Goal: Download file/media

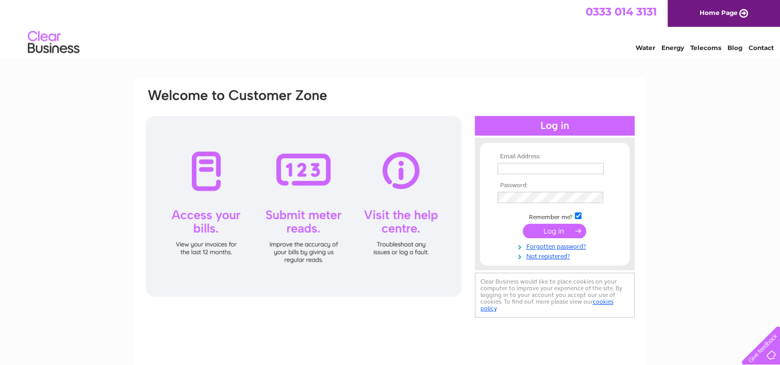
type input "info@mmcts.co.uk"
click at [569, 231] on input "submit" at bounding box center [554, 231] width 63 height 14
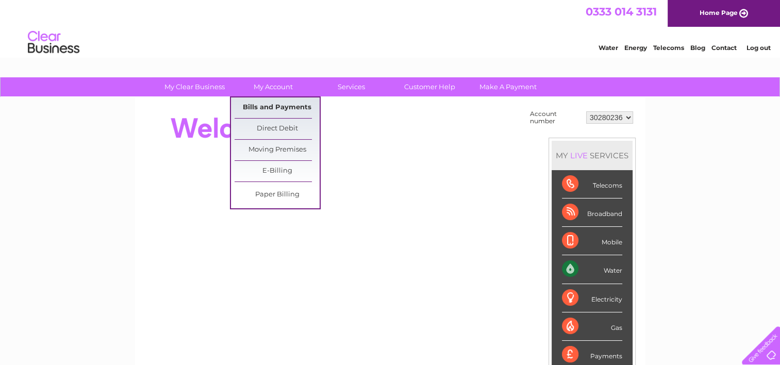
click at [283, 97] on link "Bills and Payments" at bounding box center [277, 107] width 85 height 21
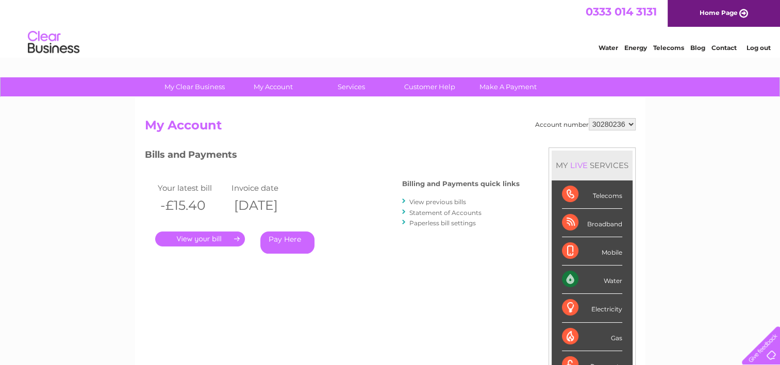
click at [230, 240] on link "." at bounding box center [200, 238] width 90 height 15
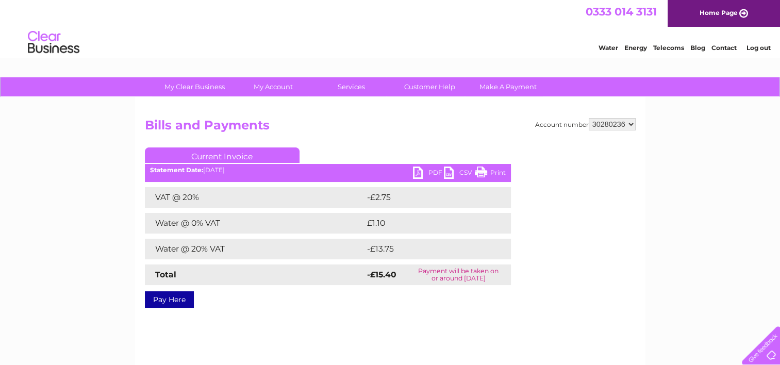
click at [424, 173] on link "PDF" at bounding box center [428, 174] width 31 height 15
click at [620, 119] on select "30280236 30311962" at bounding box center [612, 124] width 47 height 12
select select "30311962"
click at [589, 118] on select "30280236 30311962" at bounding box center [612, 124] width 47 height 12
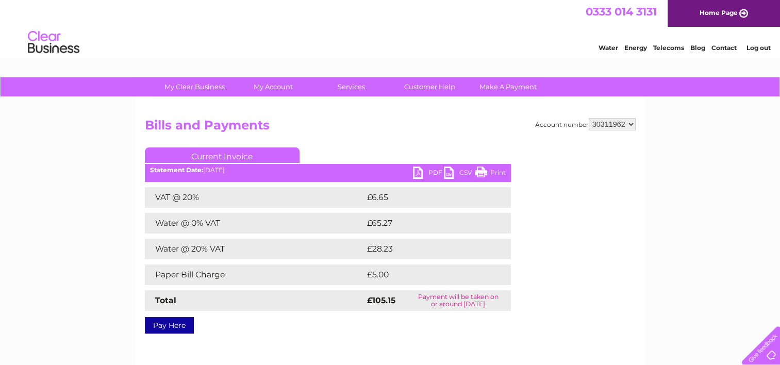
click at [434, 173] on link "PDF" at bounding box center [428, 174] width 31 height 15
